Goal: Information Seeking & Learning: Learn about a topic

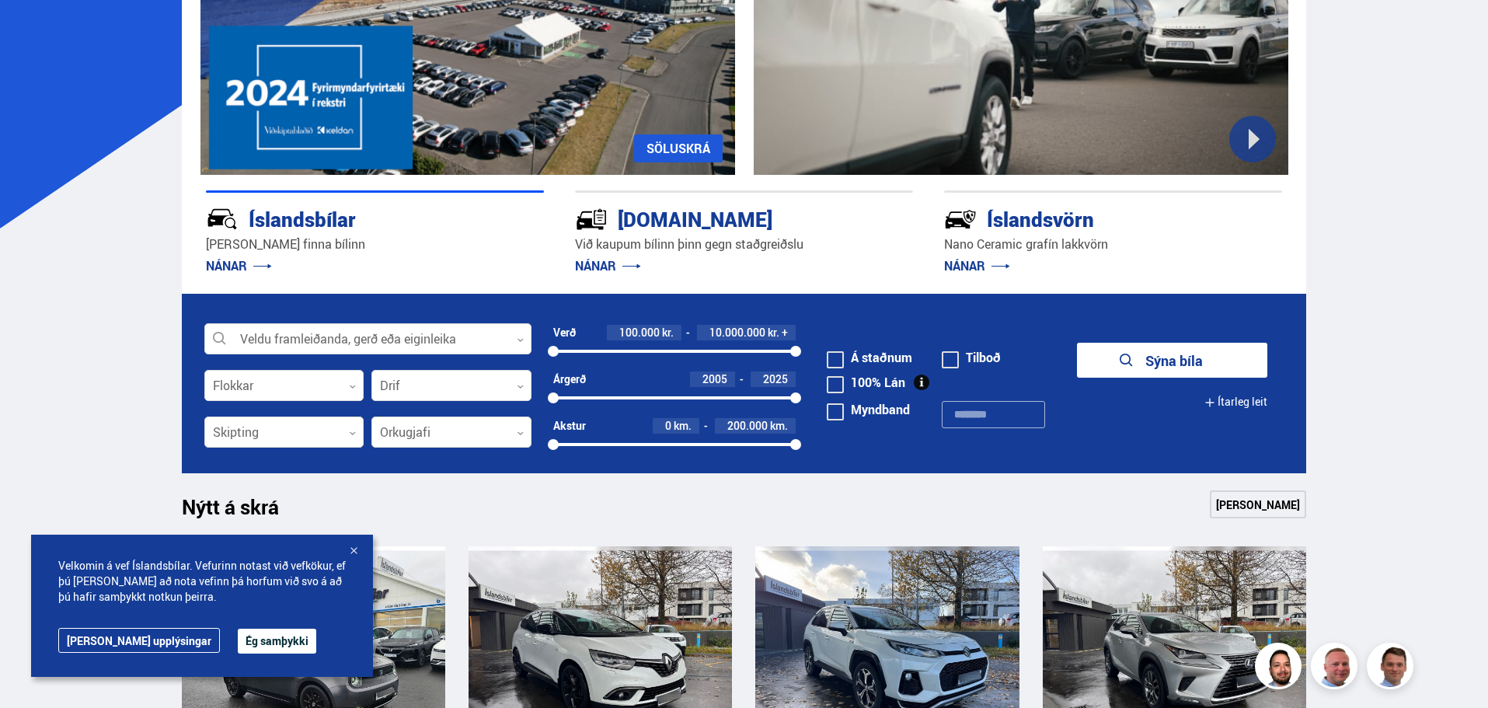
scroll to position [233, 0]
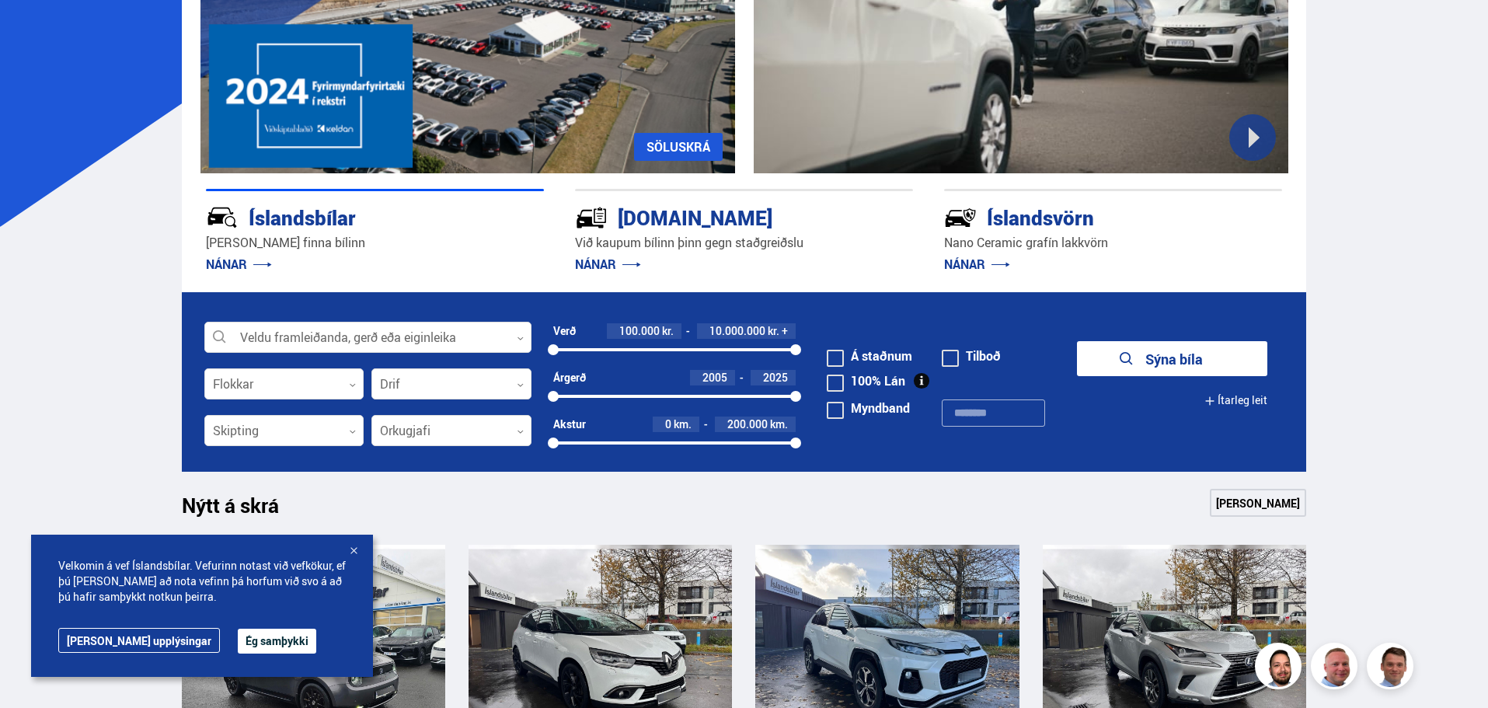
click at [844, 356] on span at bounding box center [835, 358] width 17 height 17
click at [1247, 399] on button "Ítarleg leit" at bounding box center [1236, 400] width 63 height 35
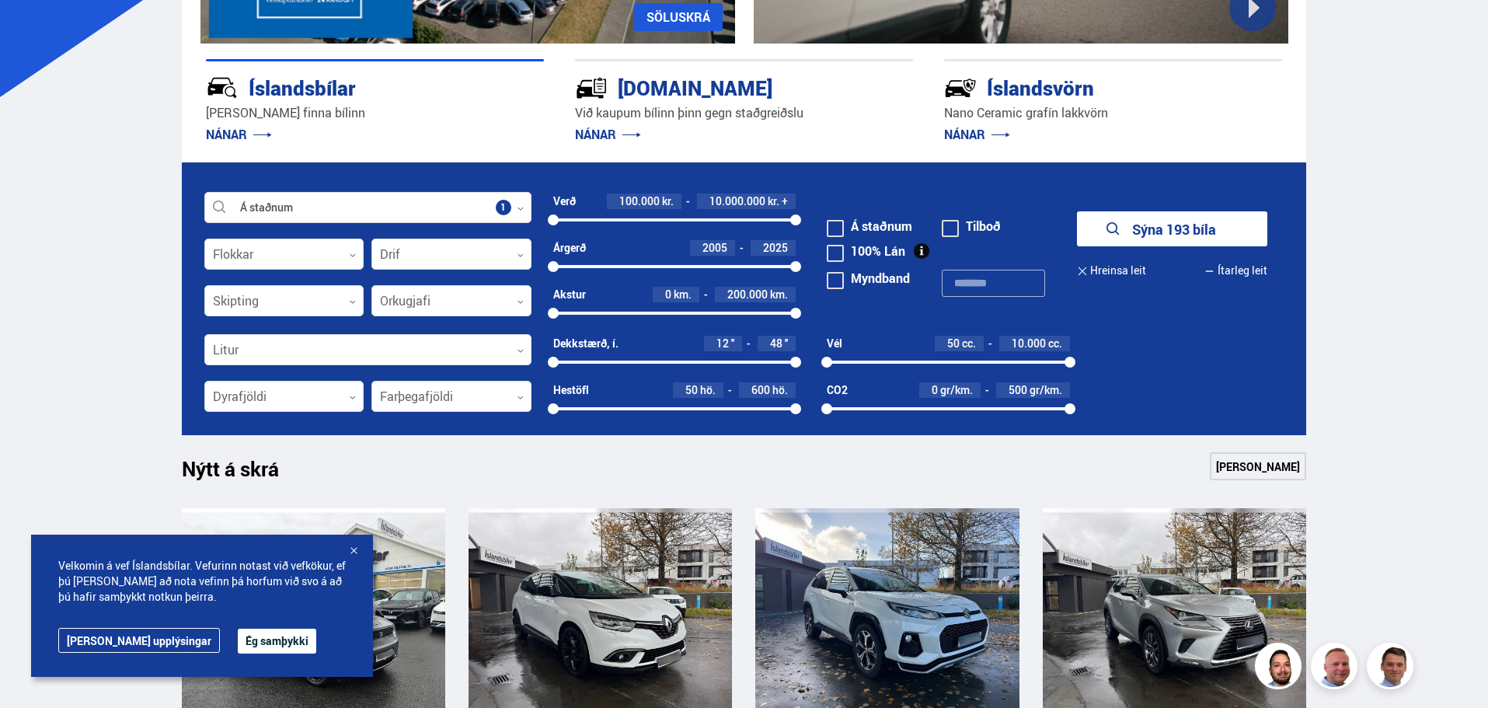
scroll to position [389, 0]
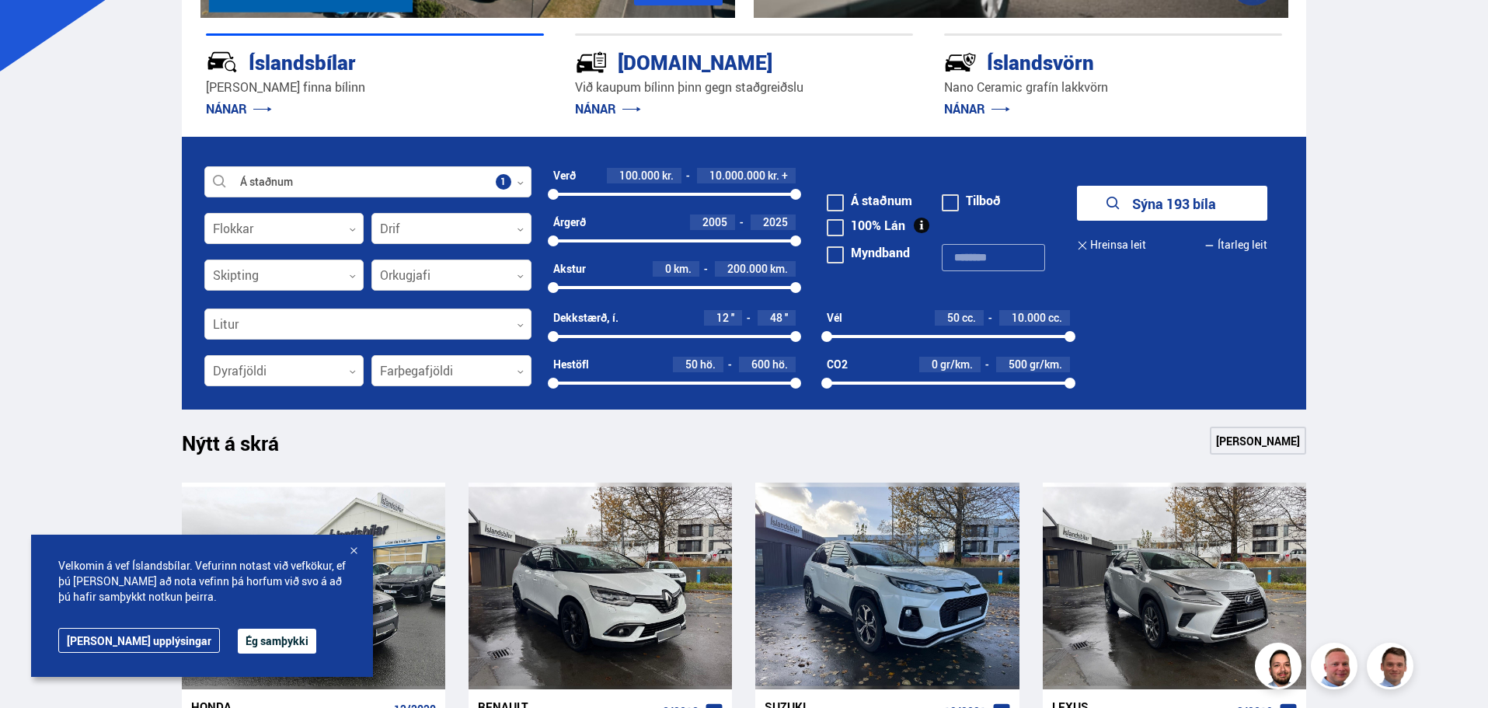
click at [238, 637] on button "Ég samþykki" at bounding box center [277, 641] width 79 height 25
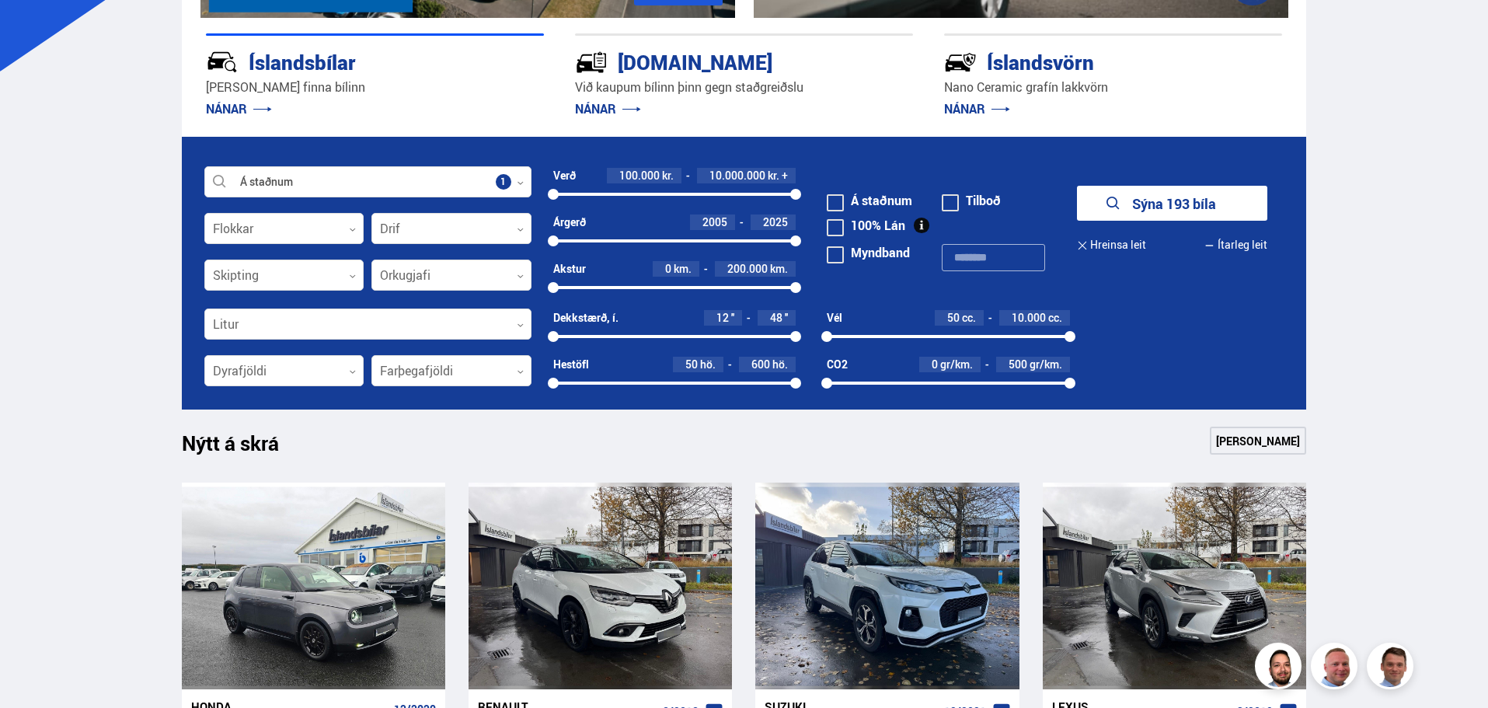
click at [1152, 211] on button "Sýna 193 bíla" at bounding box center [1172, 203] width 190 height 35
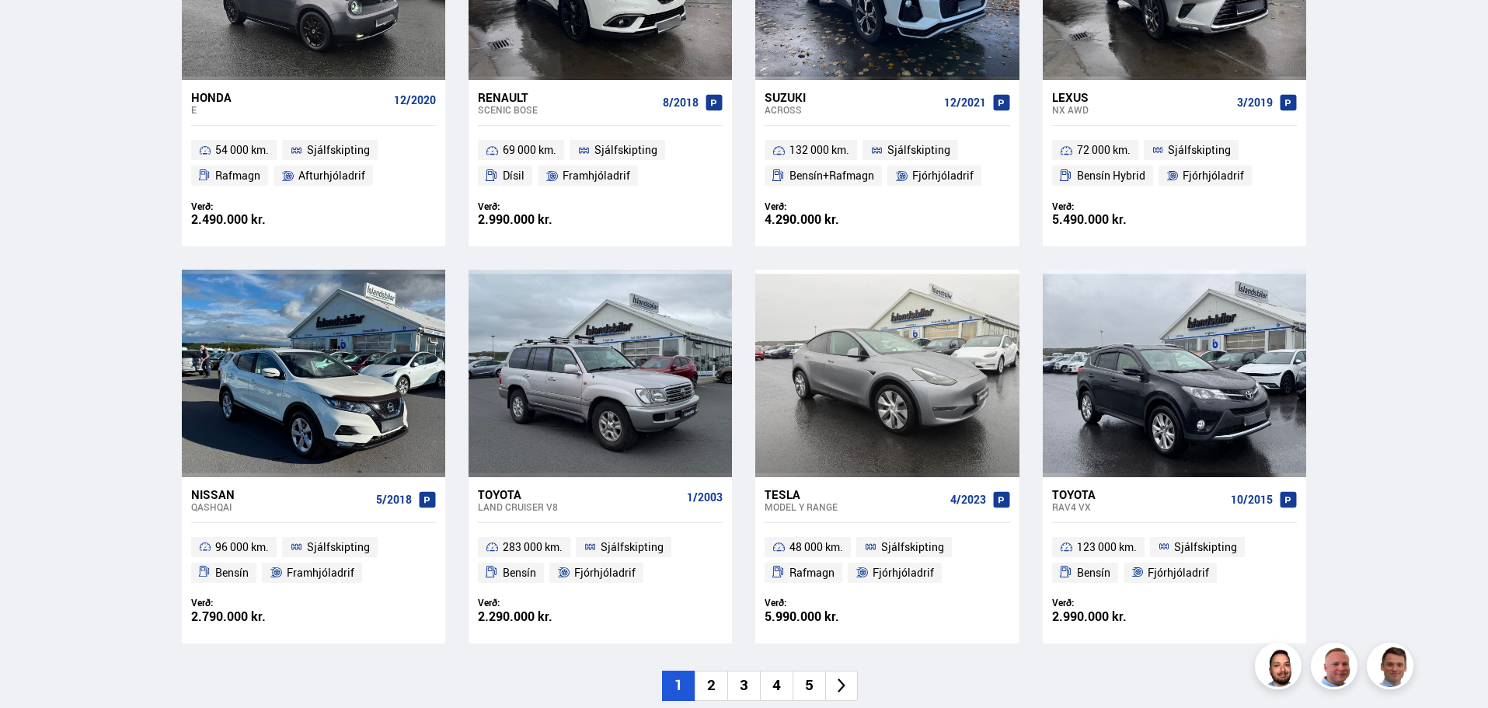
scroll to position [222, 0]
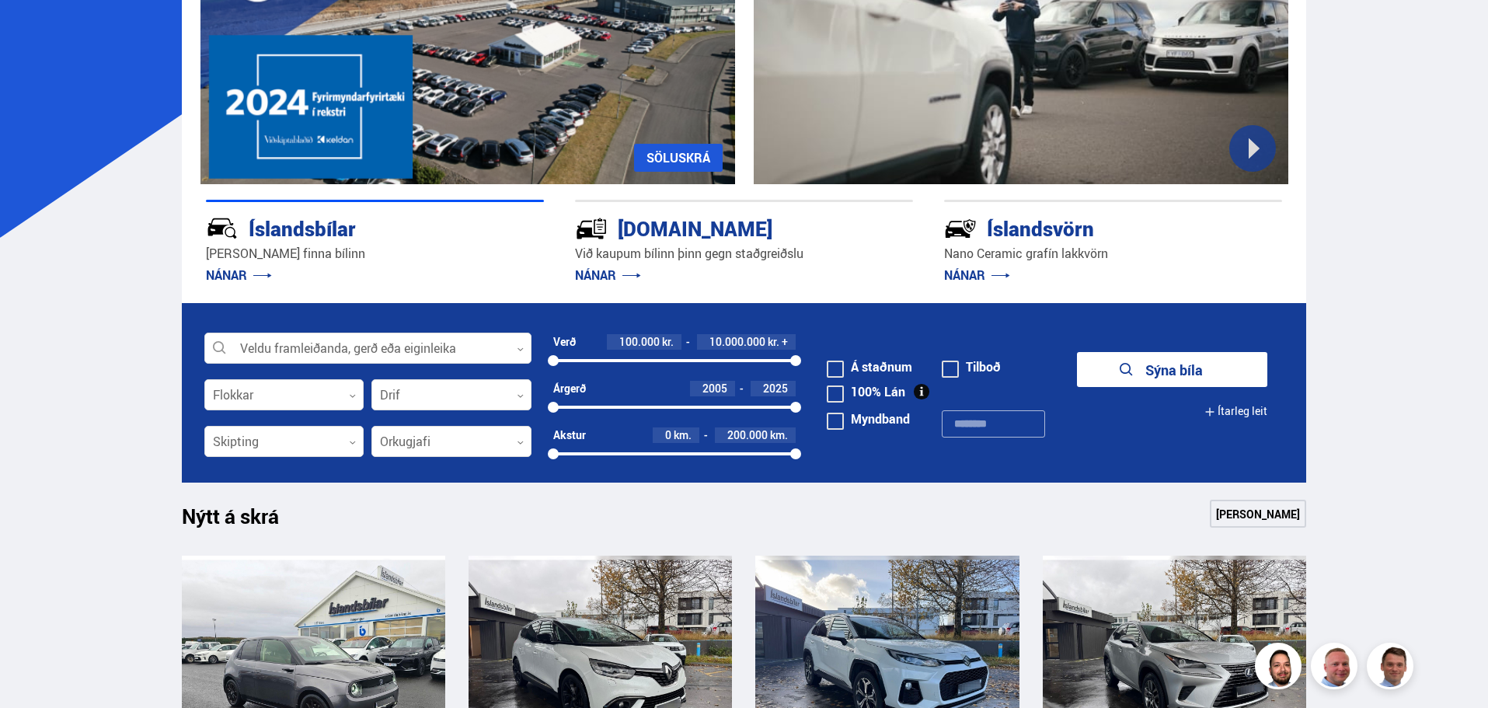
click at [1283, 525] on link "[PERSON_NAME]" at bounding box center [1258, 514] width 96 height 28
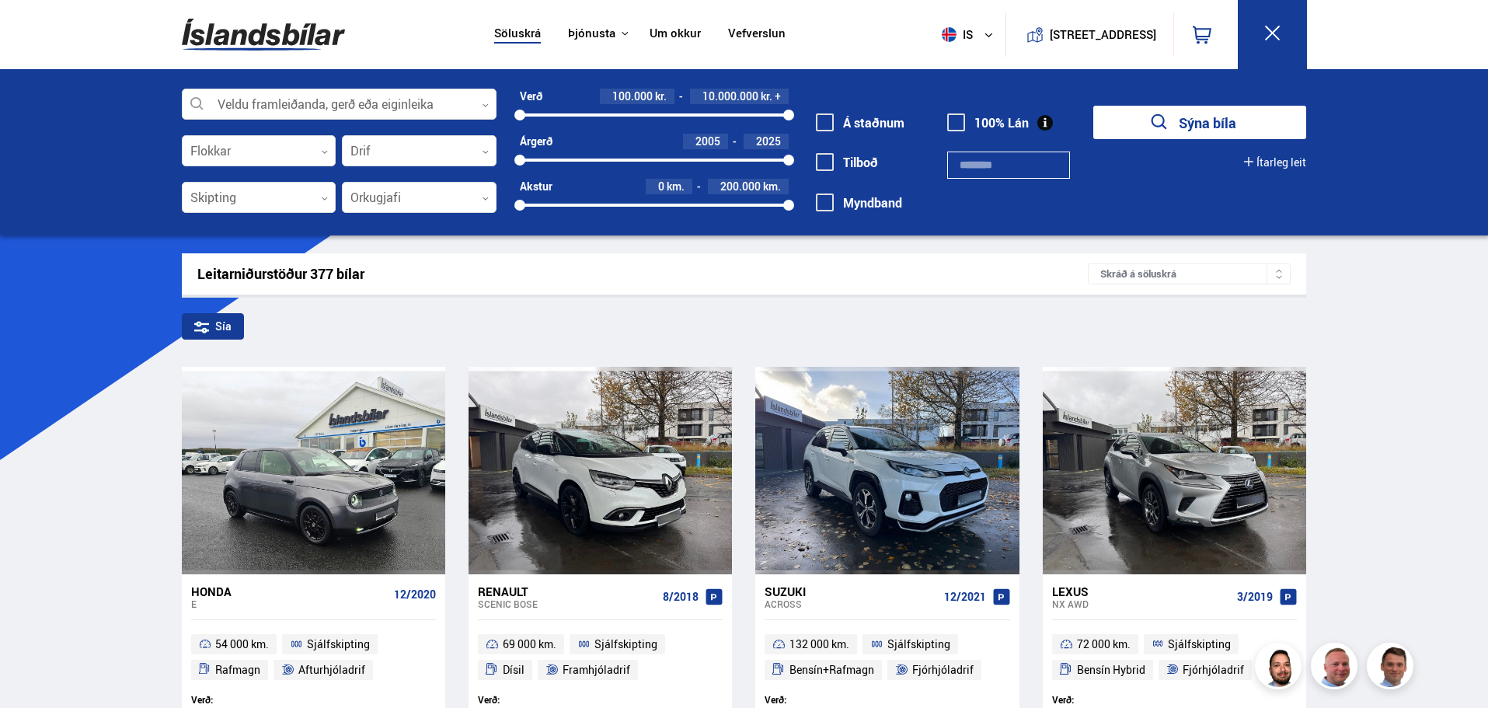
drag, startPoint x: 827, startPoint y: 344, endPoint x: 828, endPoint y: 335, distance: 8.6
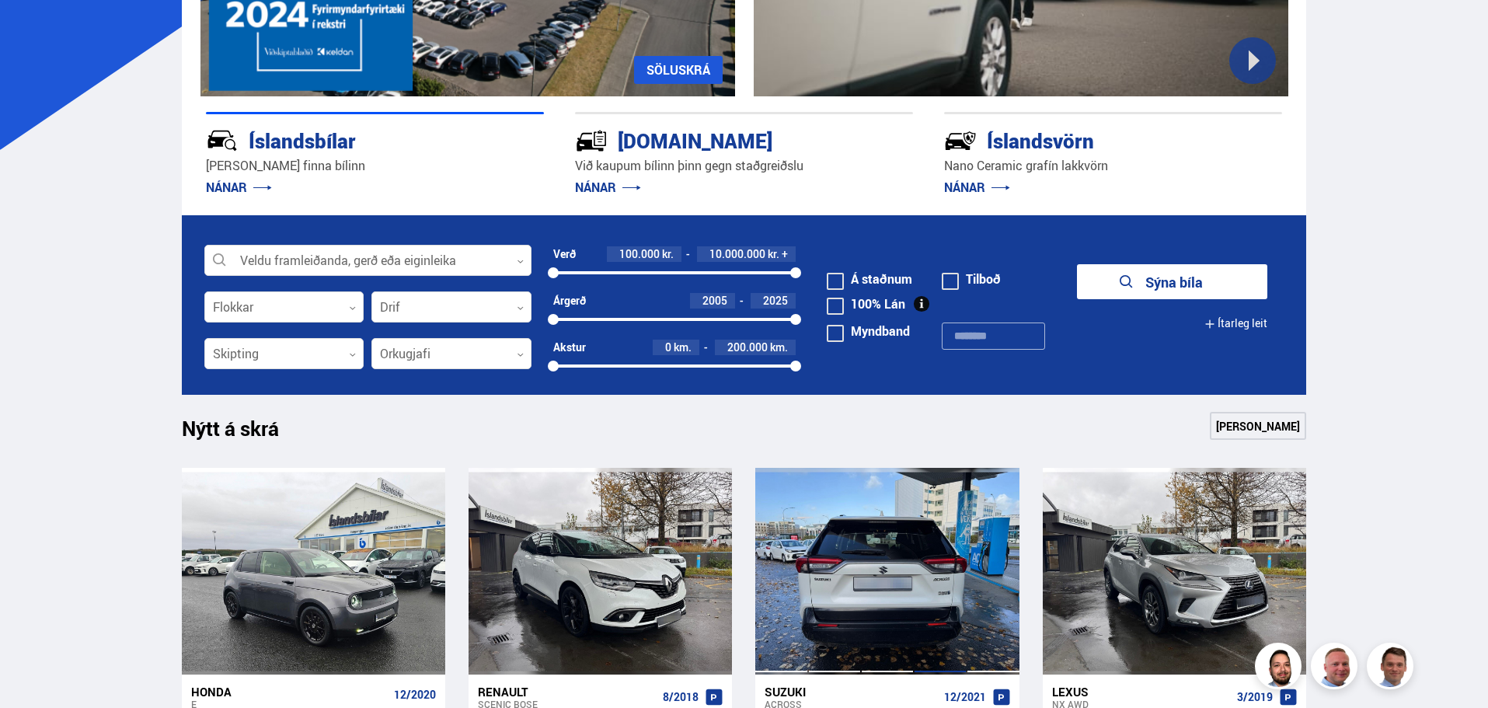
scroll to position [311, 0]
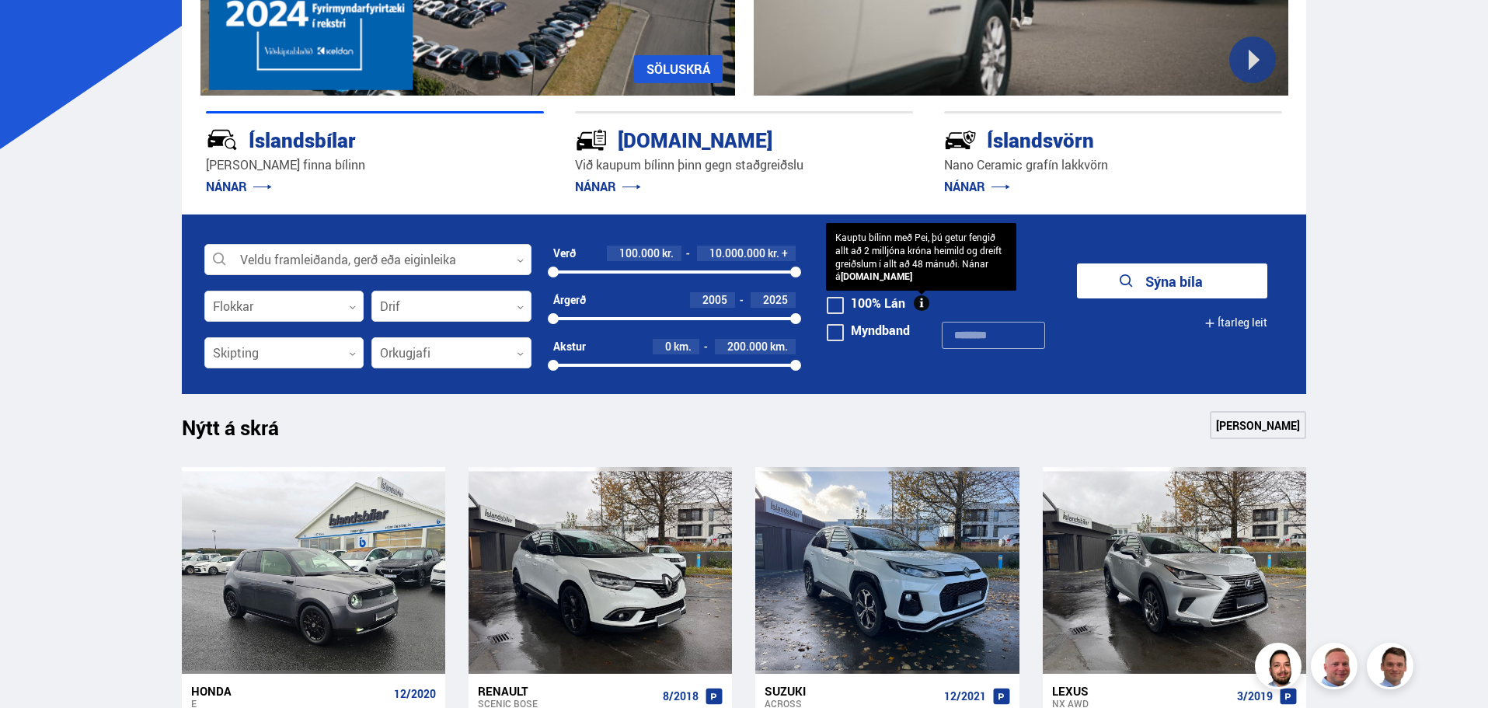
click at [843, 281] on b "[DOMAIN_NAME]" at bounding box center [877, 276] width 72 height 12
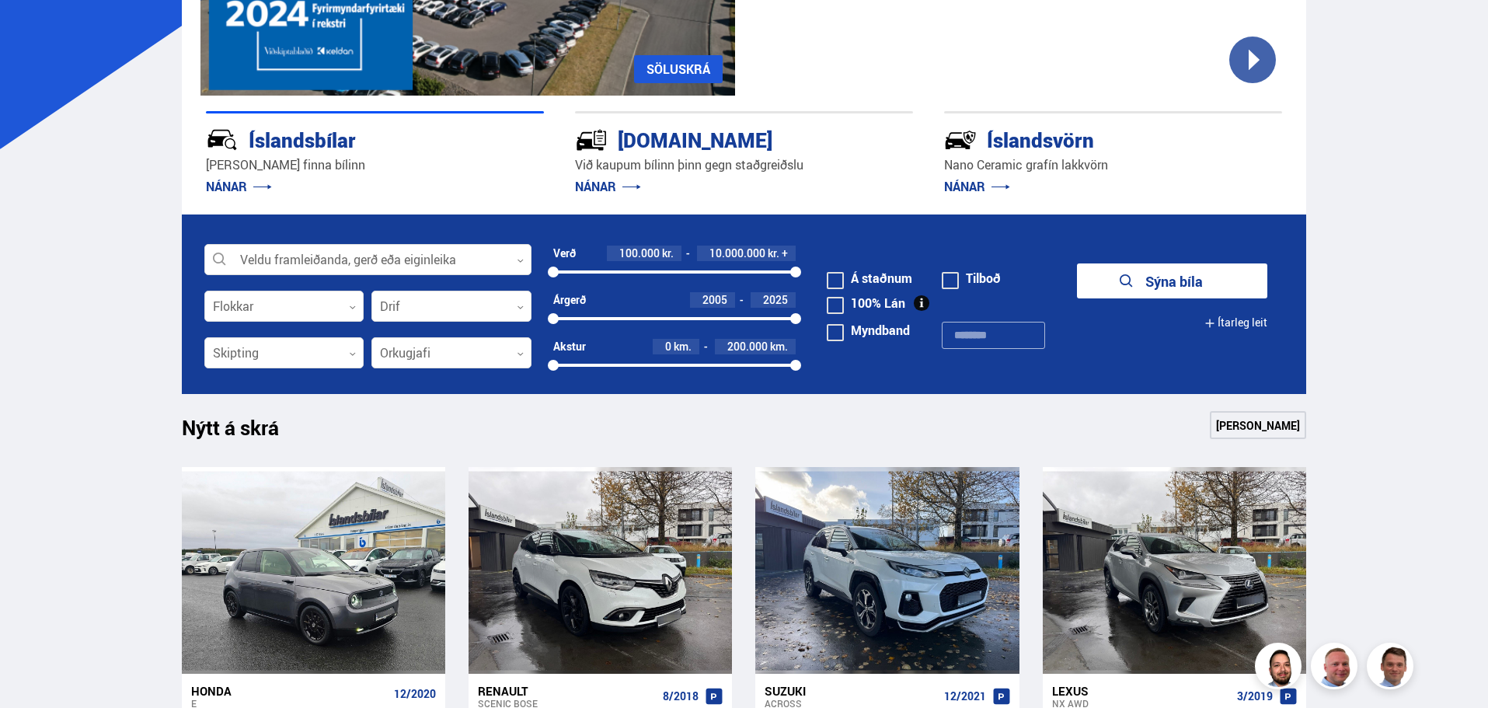
click at [832, 283] on span at bounding box center [835, 280] width 17 height 17
click at [1130, 284] on button "Sýna 193 bíla" at bounding box center [1172, 280] width 190 height 35
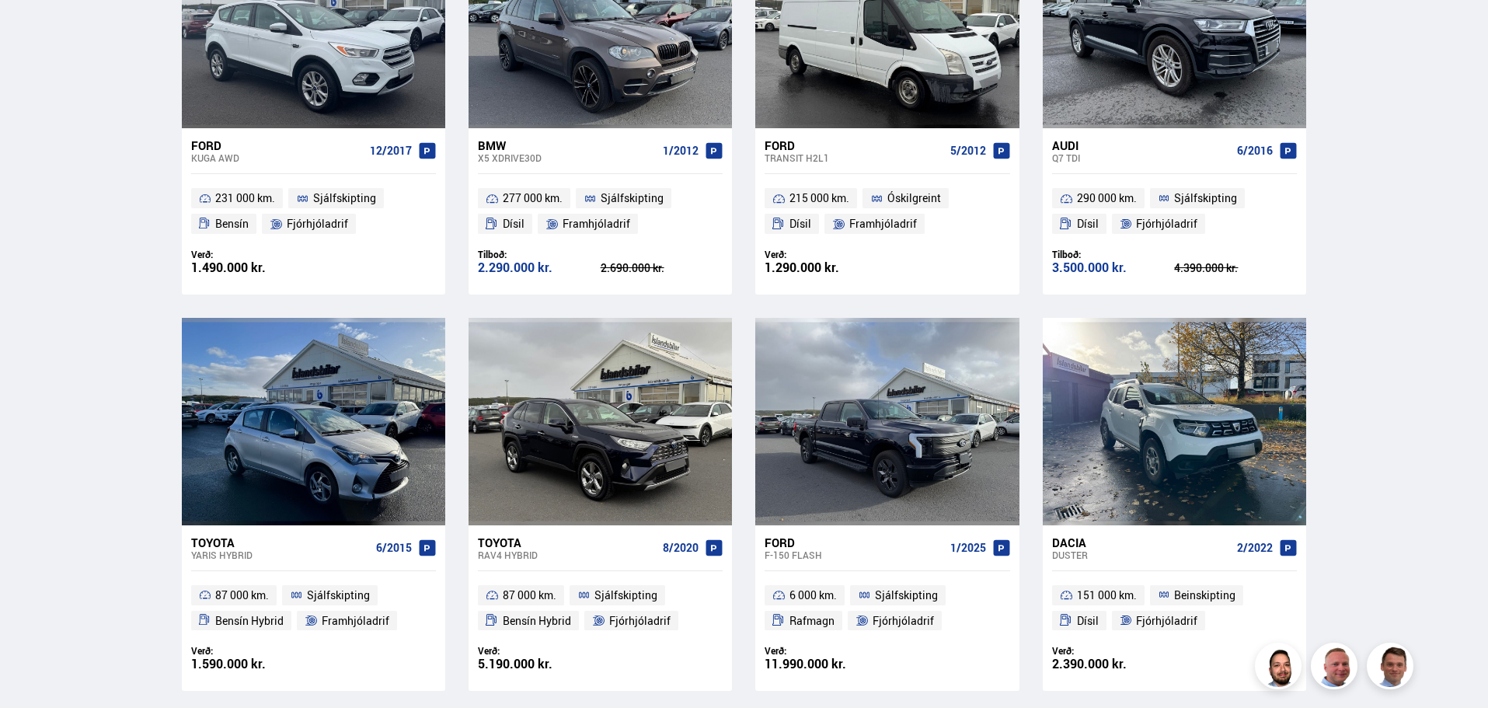
scroll to position [2099, 0]
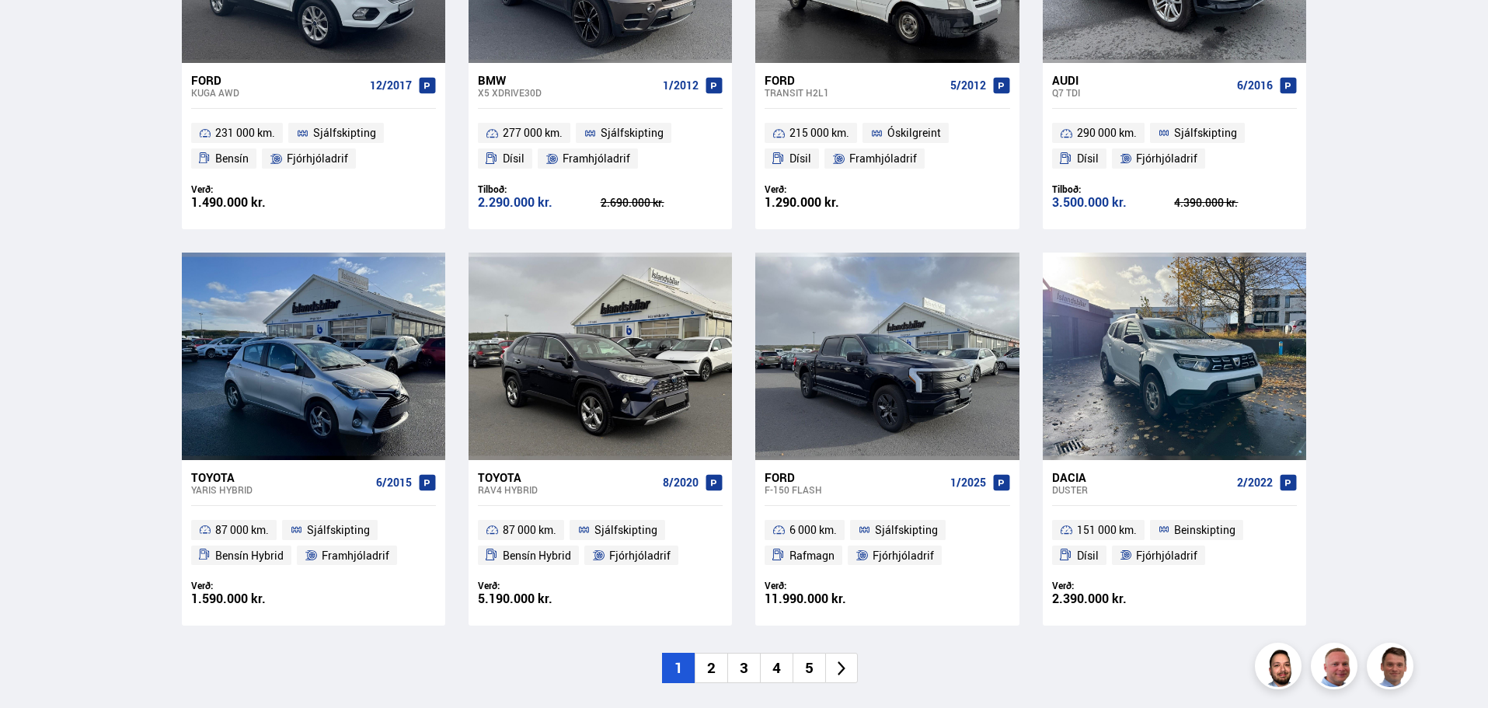
click at [850, 669] on icon at bounding box center [842, 669] width 18 height 18
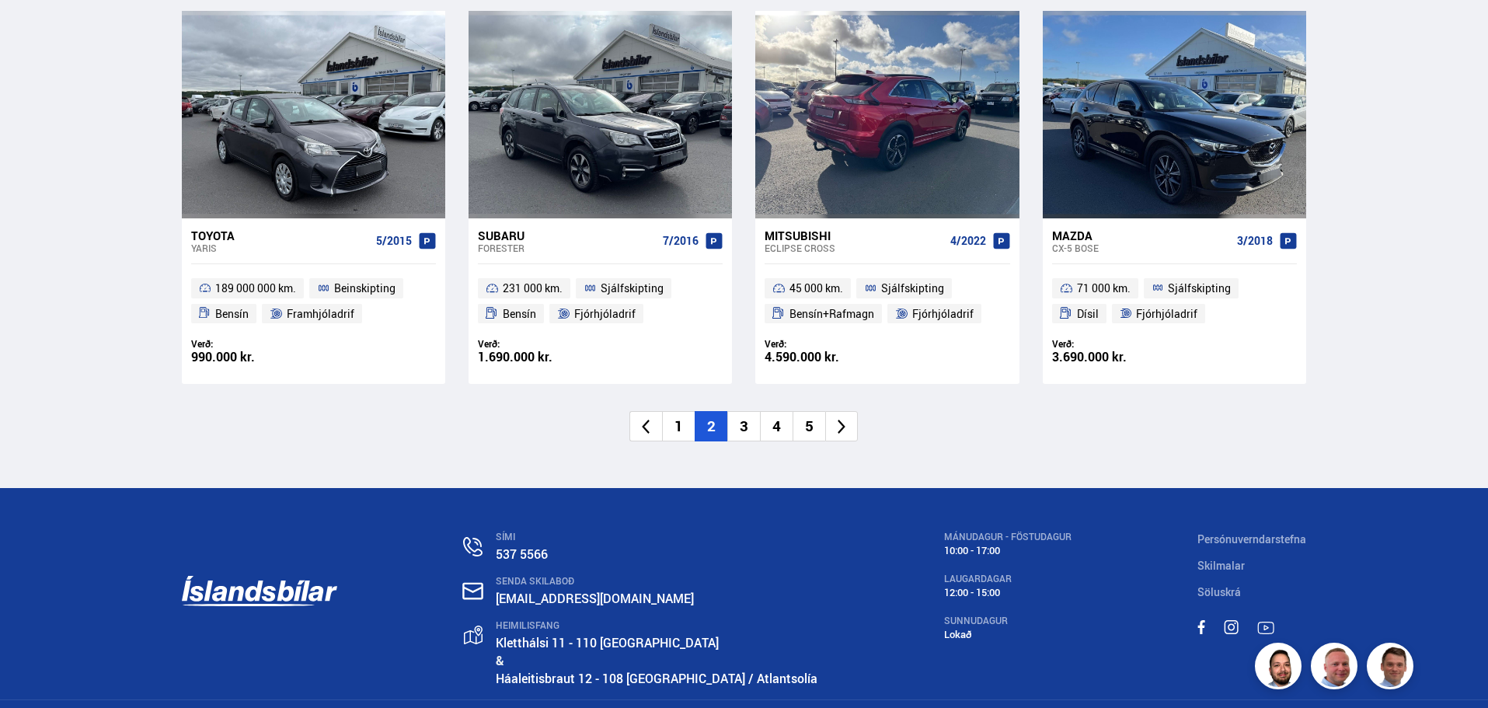
scroll to position [2388, 0]
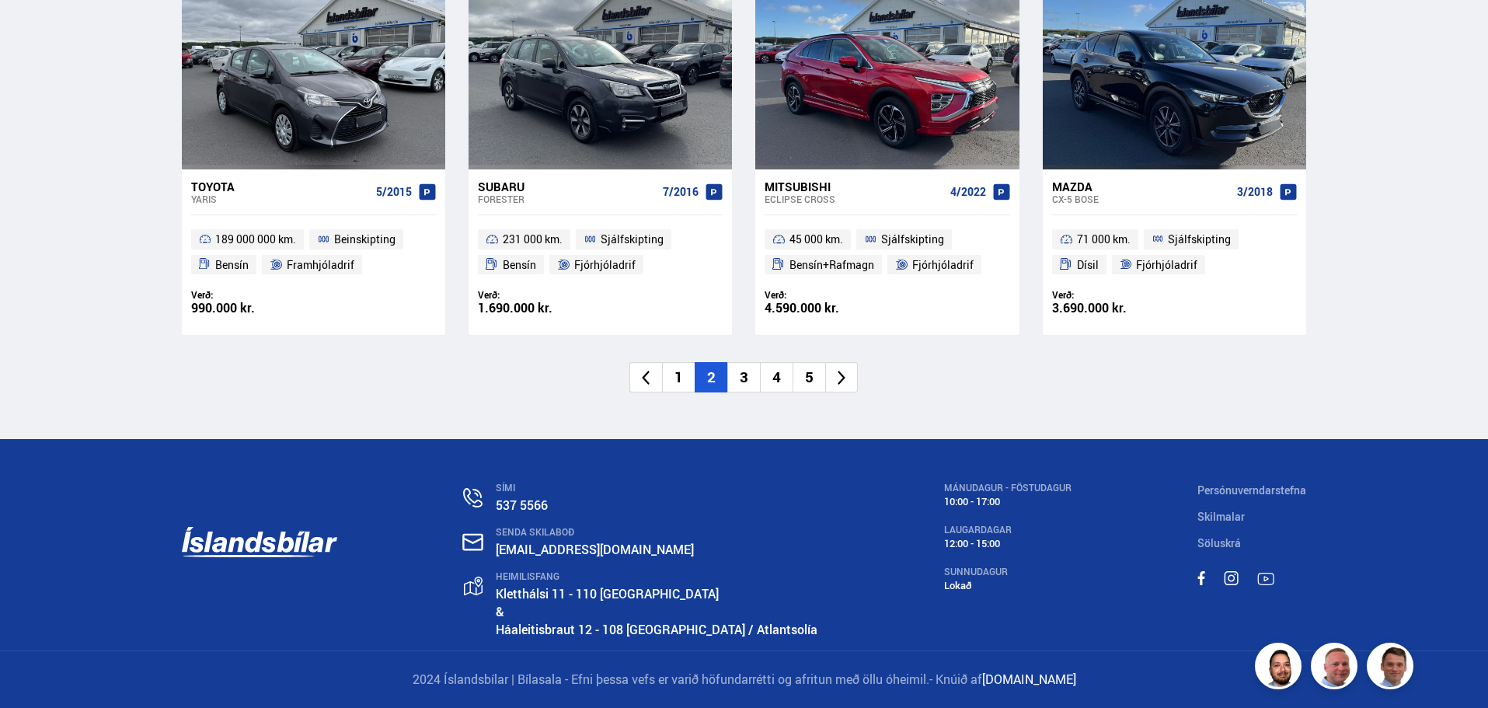
click at [846, 386] on icon at bounding box center [842, 378] width 18 height 18
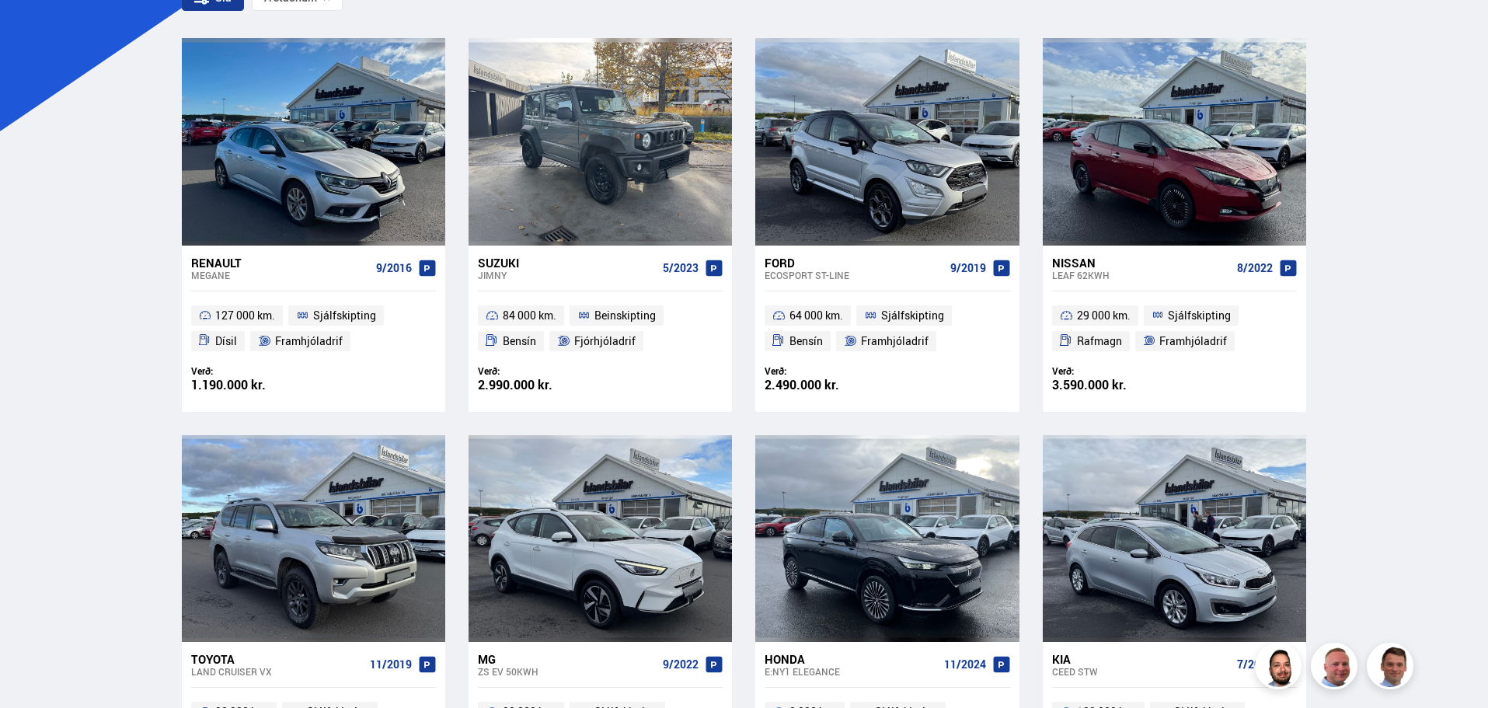
scroll to position [2388, 0]
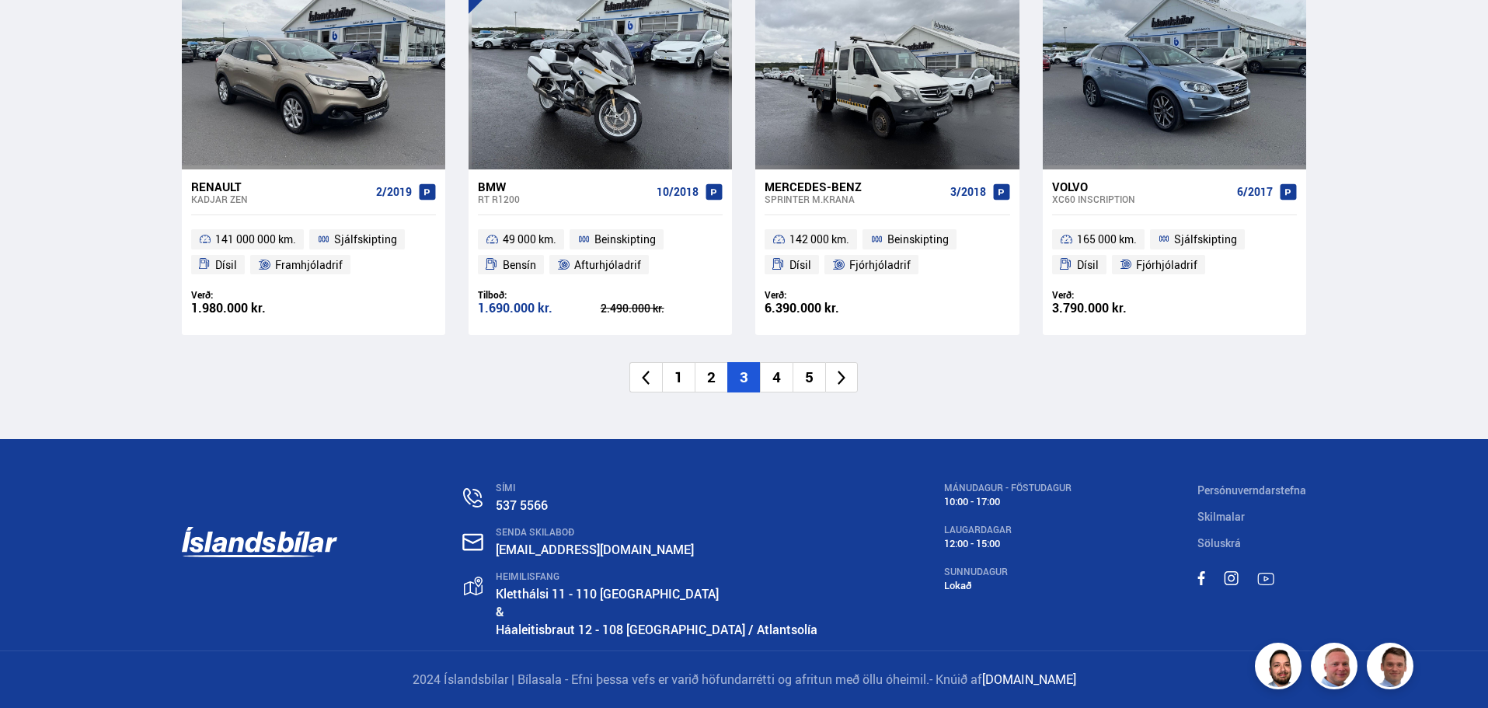
click at [836, 369] on icon at bounding box center [842, 378] width 18 height 18
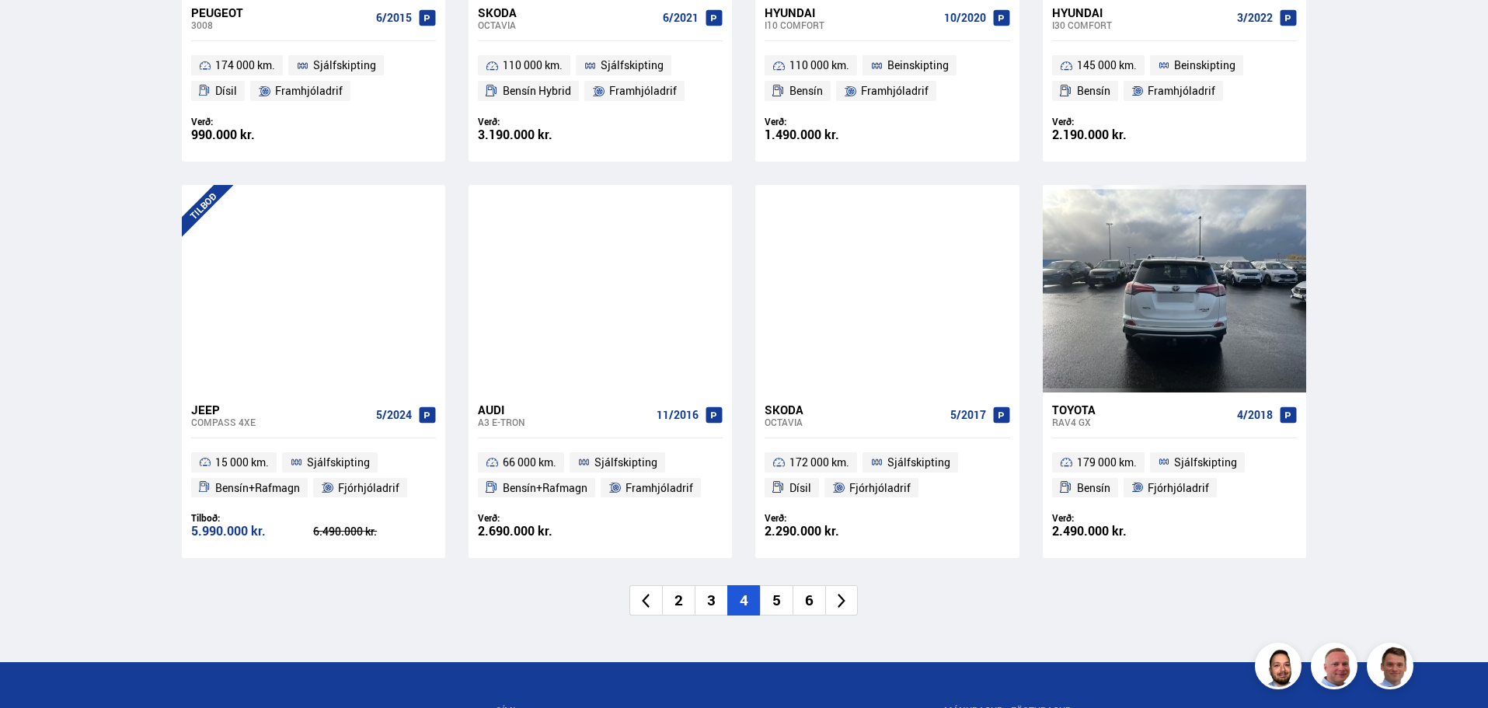
scroll to position [2176, 0]
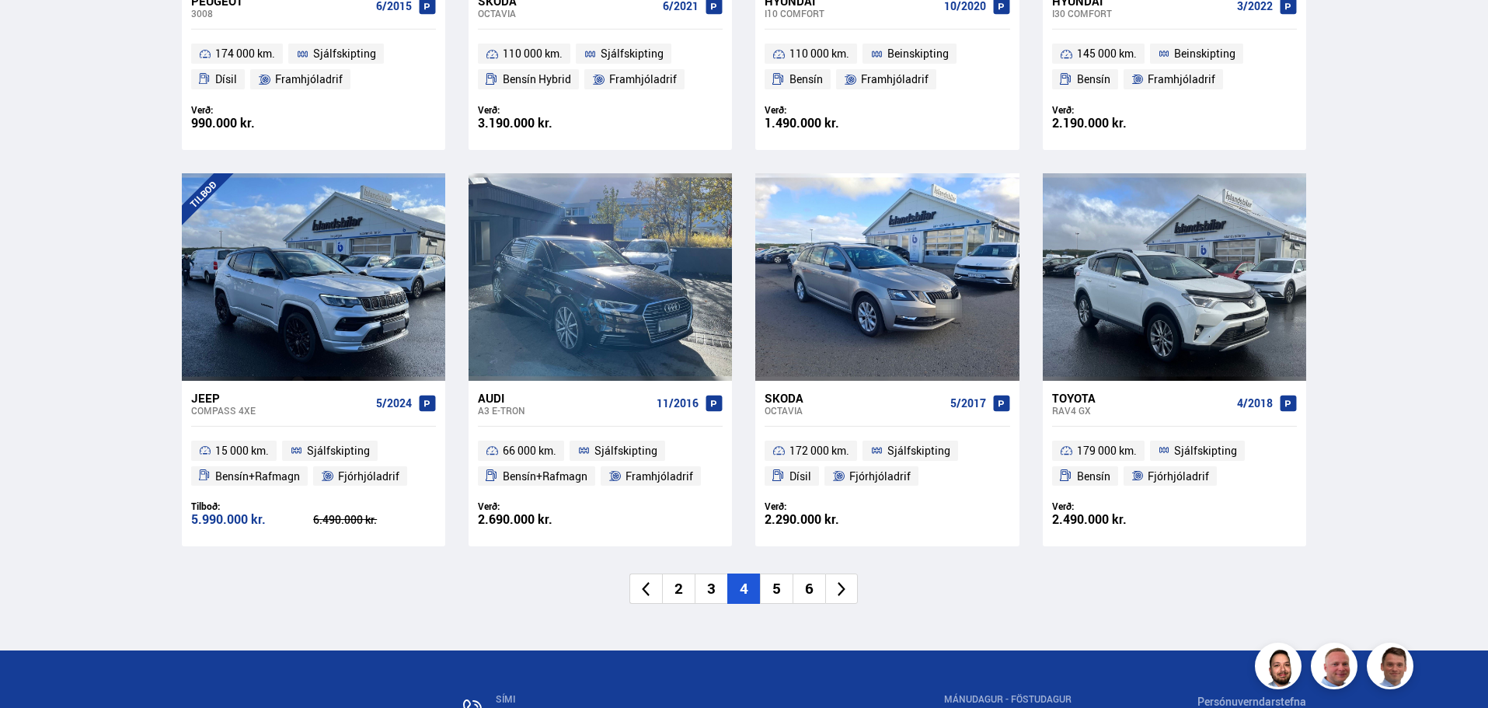
click at [851, 592] on li at bounding box center [841, 589] width 33 height 30
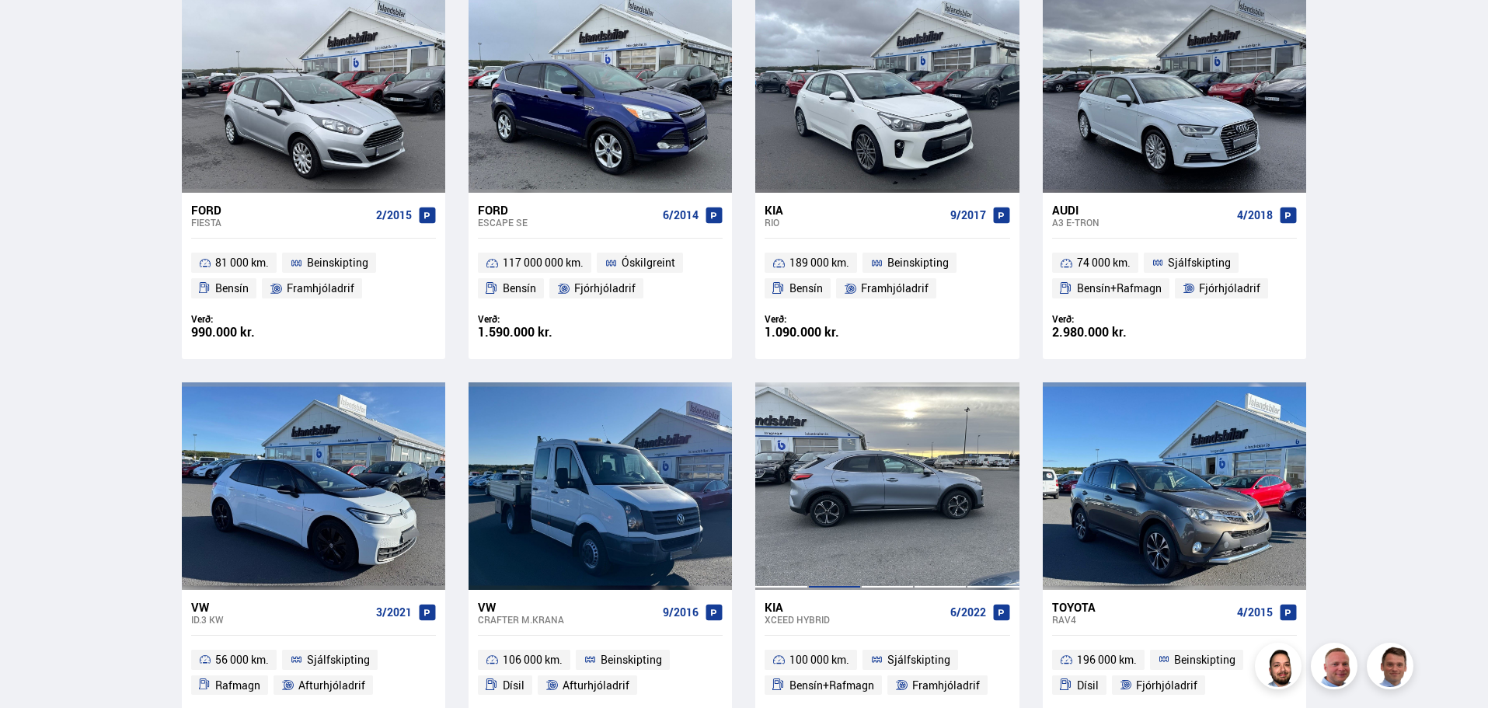
scroll to position [2389, 0]
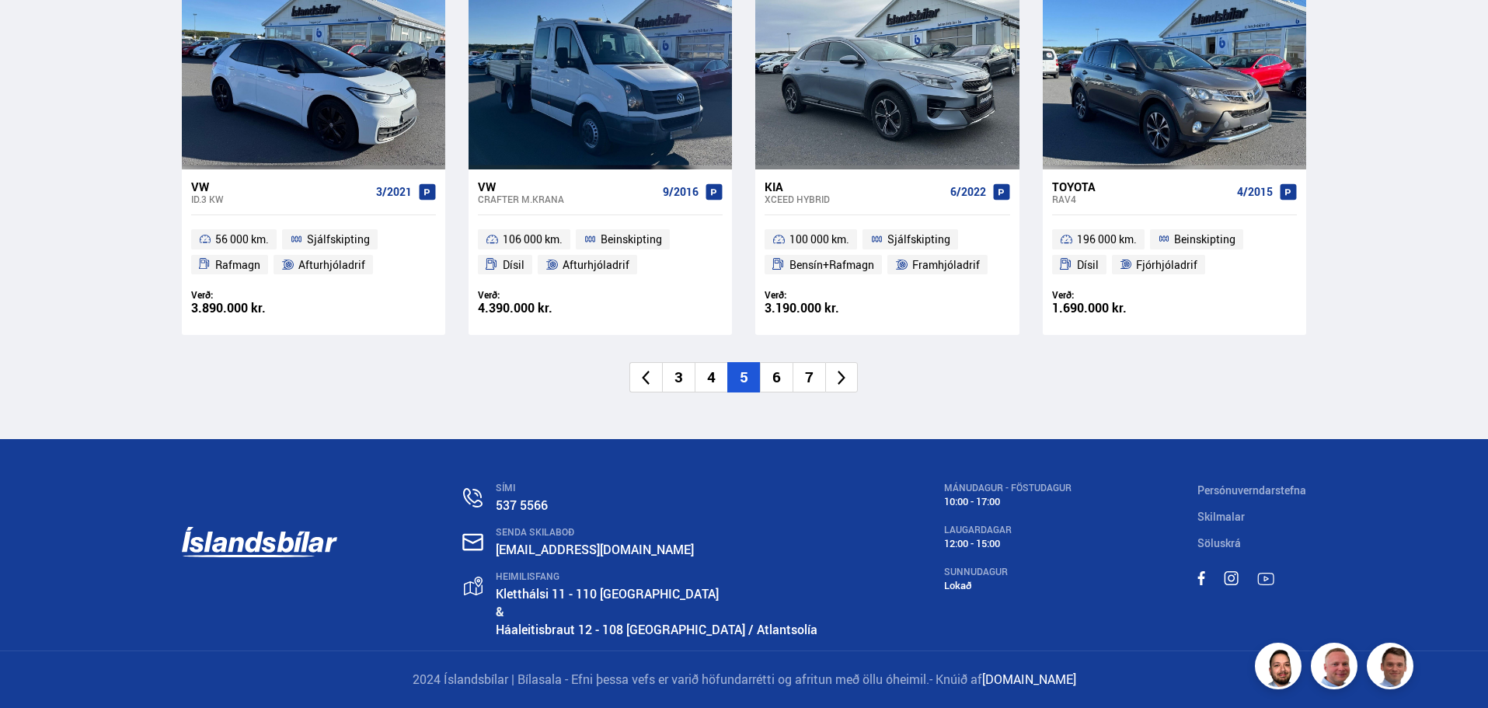
click at [850, 372] on icon at bounding box center [842, 378] width 18 height 18
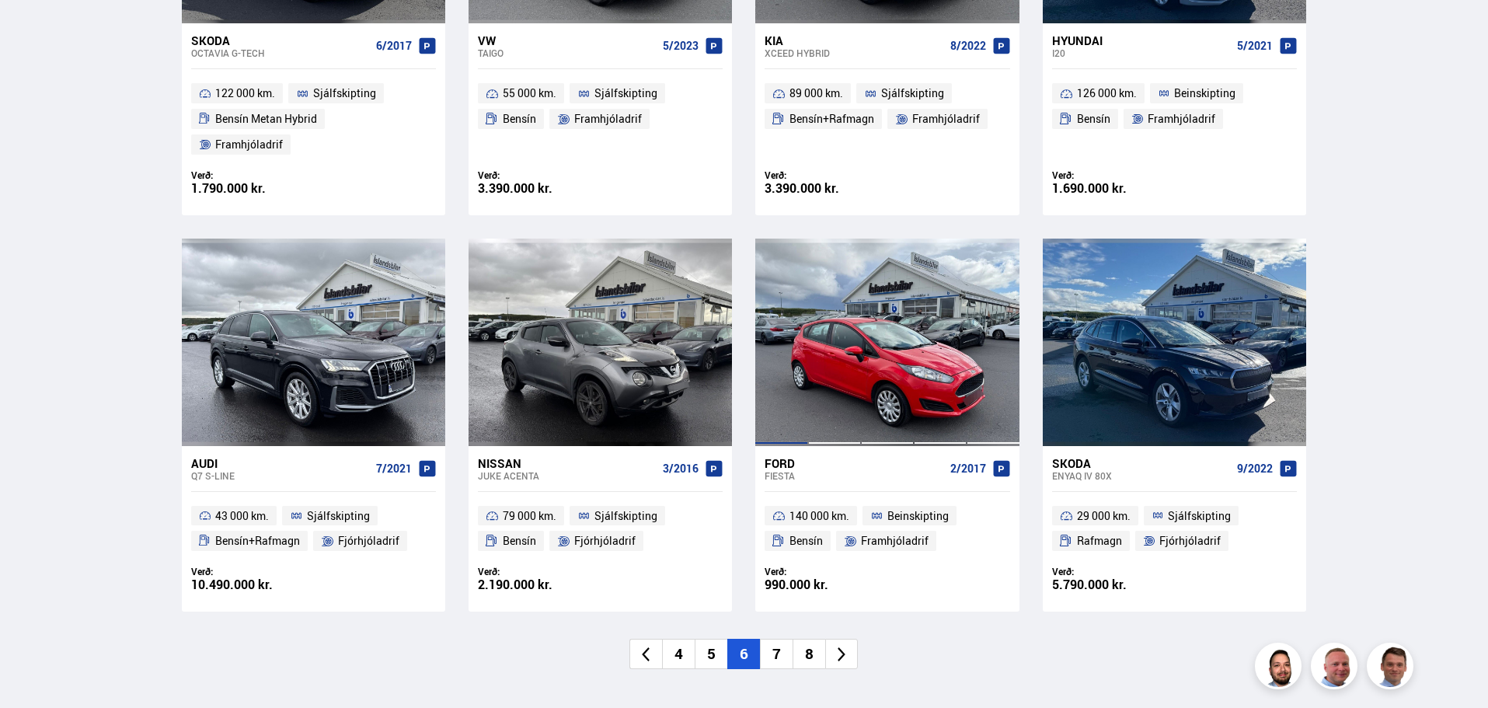
scroll to position [2389, 0]
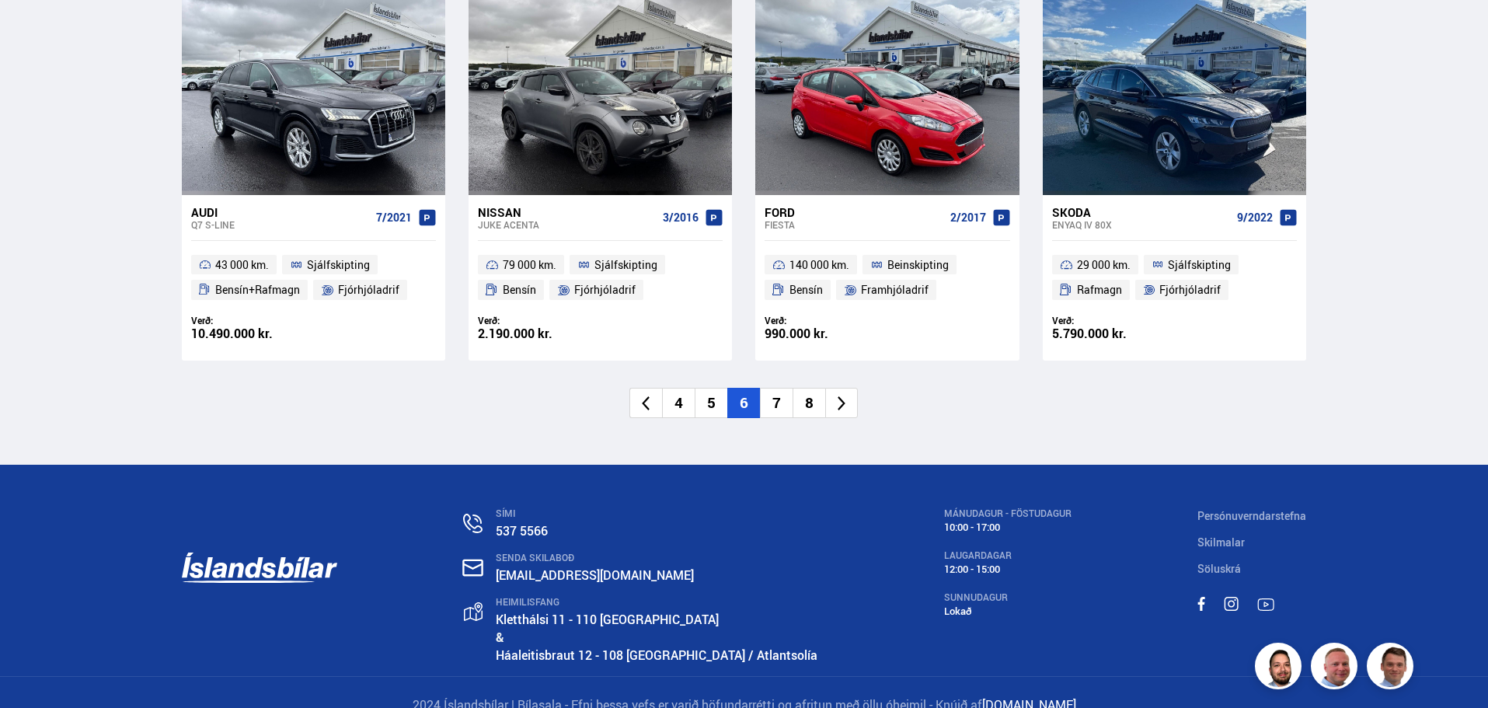
click at [854, 388] on li at bounding box center [841, 403] width 33 height 30
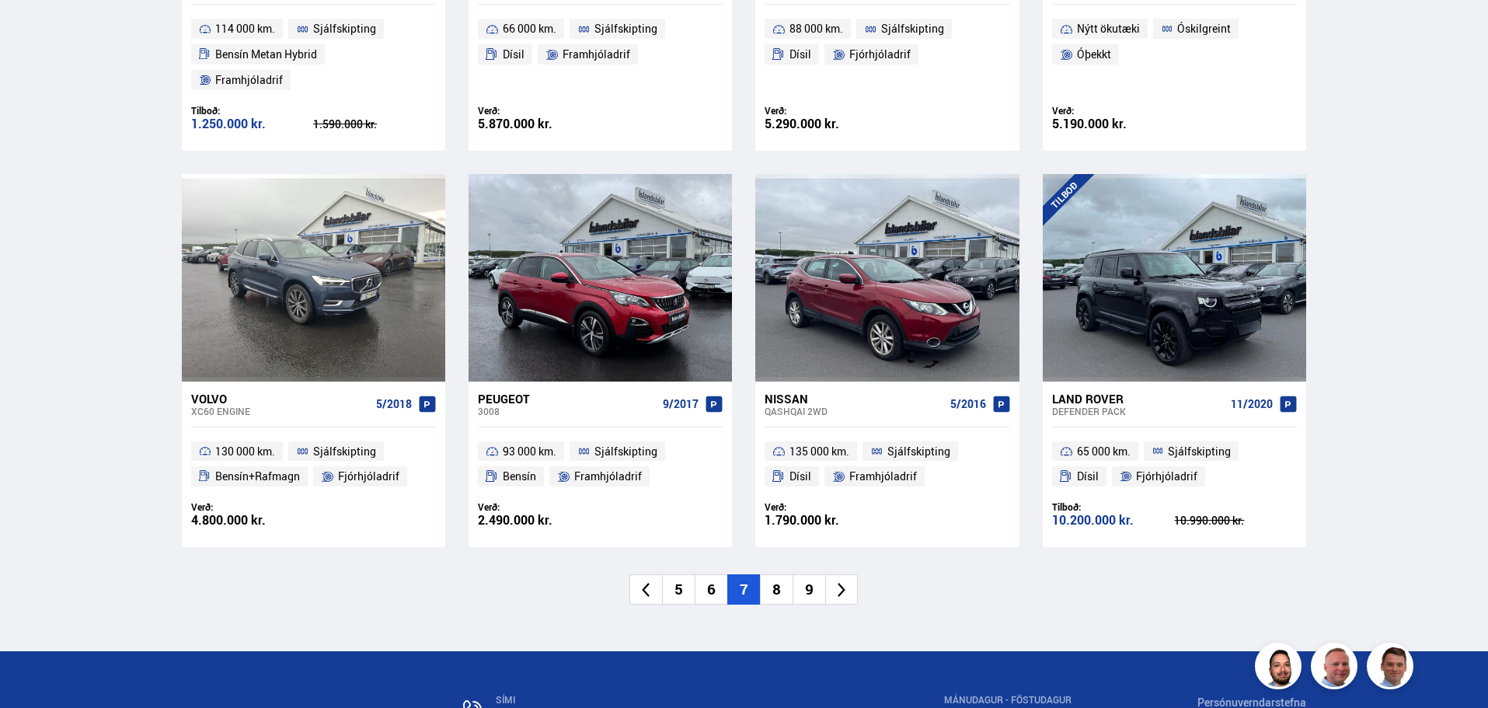
scroll to position [2332, 0]
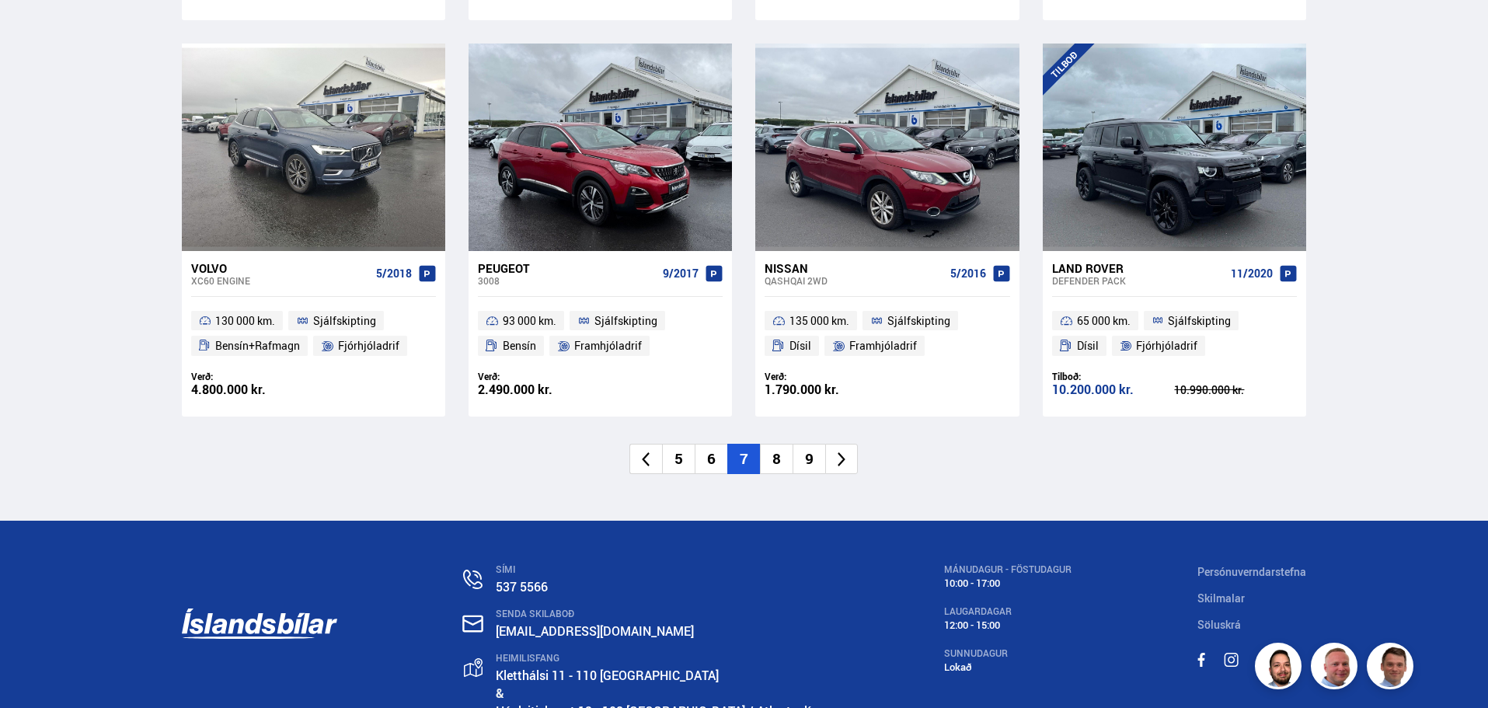
click at [850, 451] on icon at bounding box center [842, 460] width 18 height 18
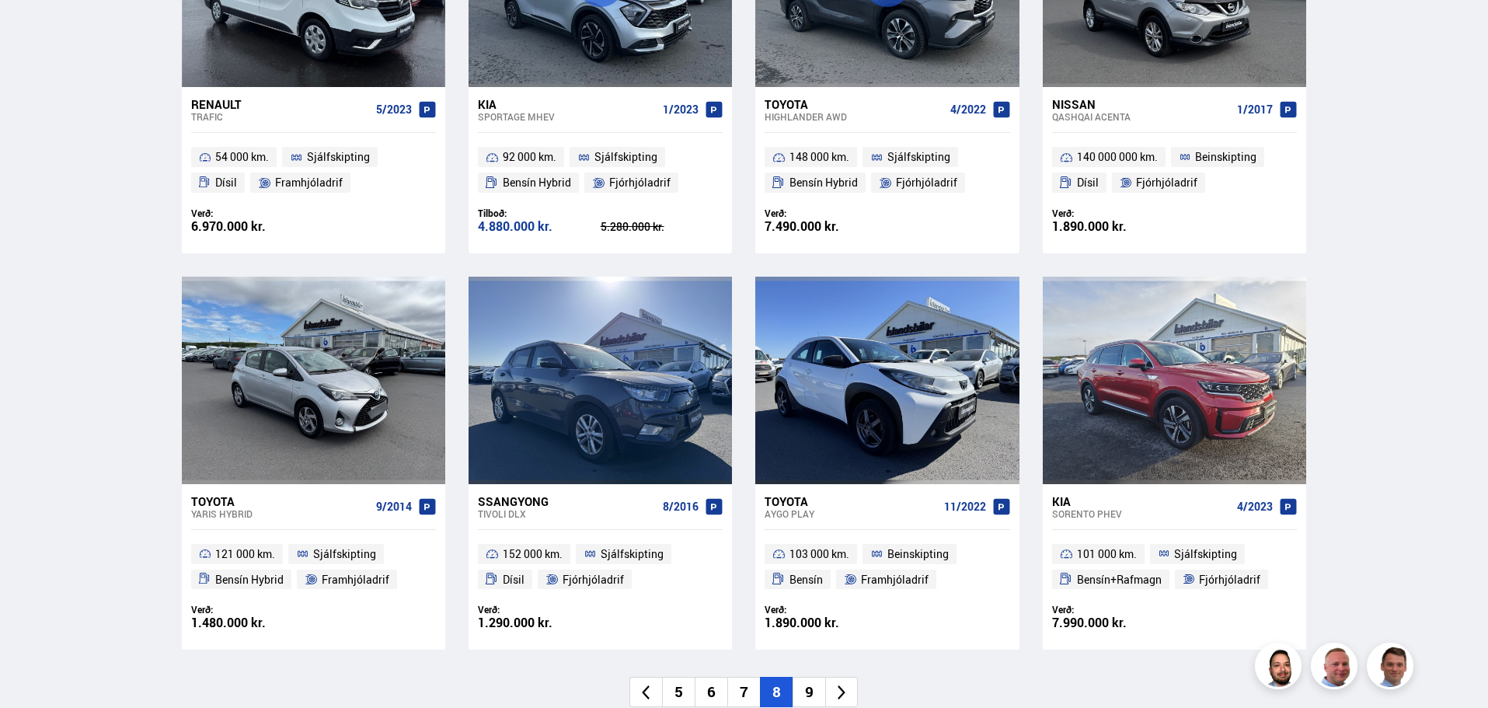
scroll to position [2388, 0]
